Goal: Task Accomplishment & Management: Manage account settings

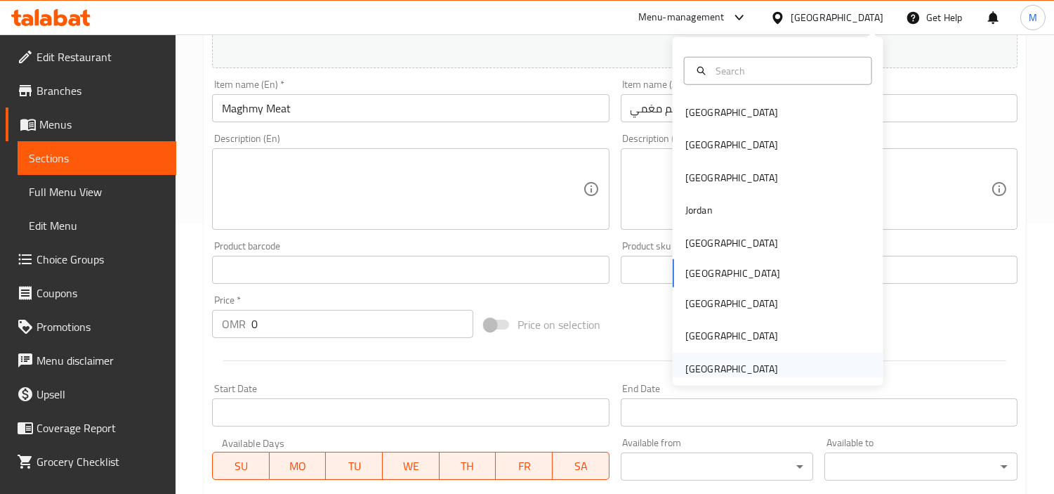
click at [724, 366] on div "[GEOGRAPHIC_DATA]" at bounding box center [731, 368] width 93 height 15
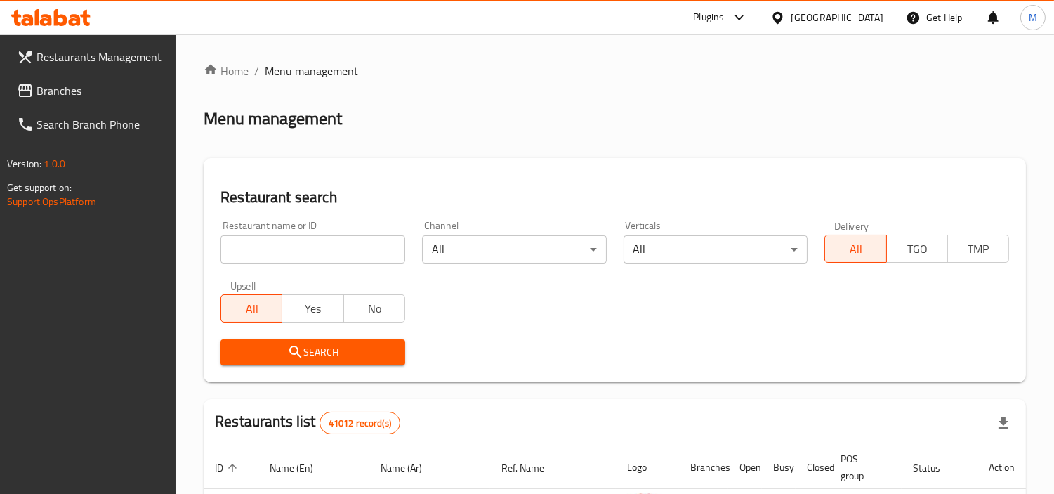
click at [55, 11] on icon at bounding box center [60, 17] width 13 height 17
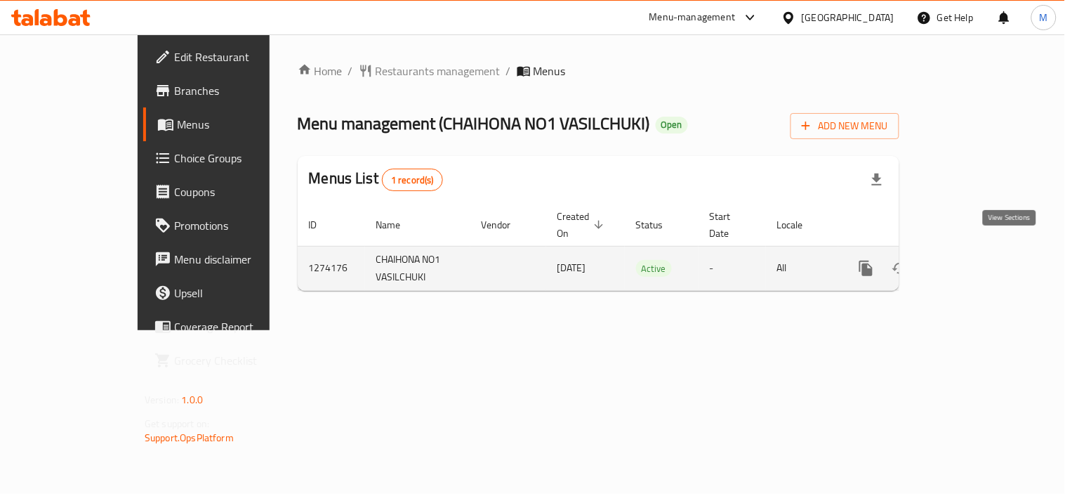
click at [974, 262] on icon "enhanced table" at bounding box center [967, 268] width 13 height 13
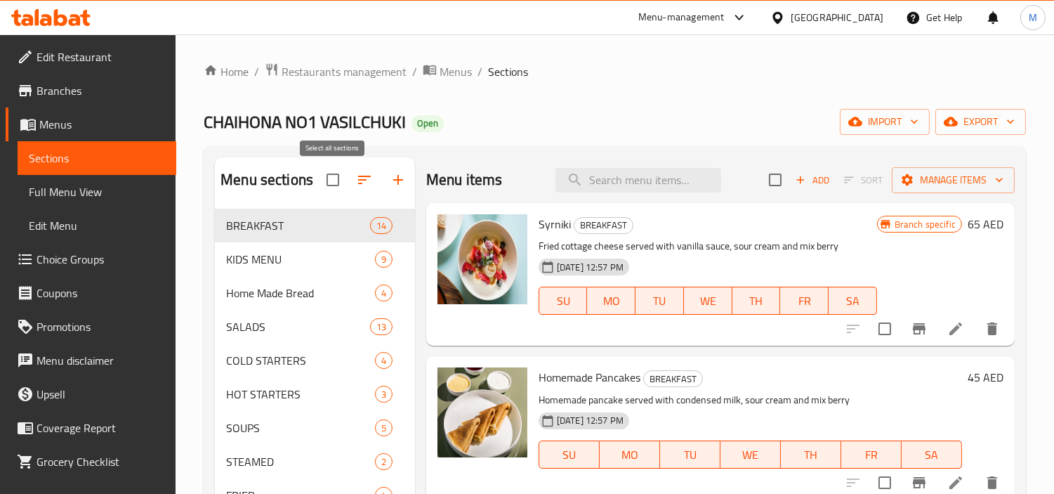
click at [332, 186] on input "checkbox" at bounding box center [332, 179] width 29 height 29
checkbox input "true"
